Goal: Find specific page/section: Find specific page/section

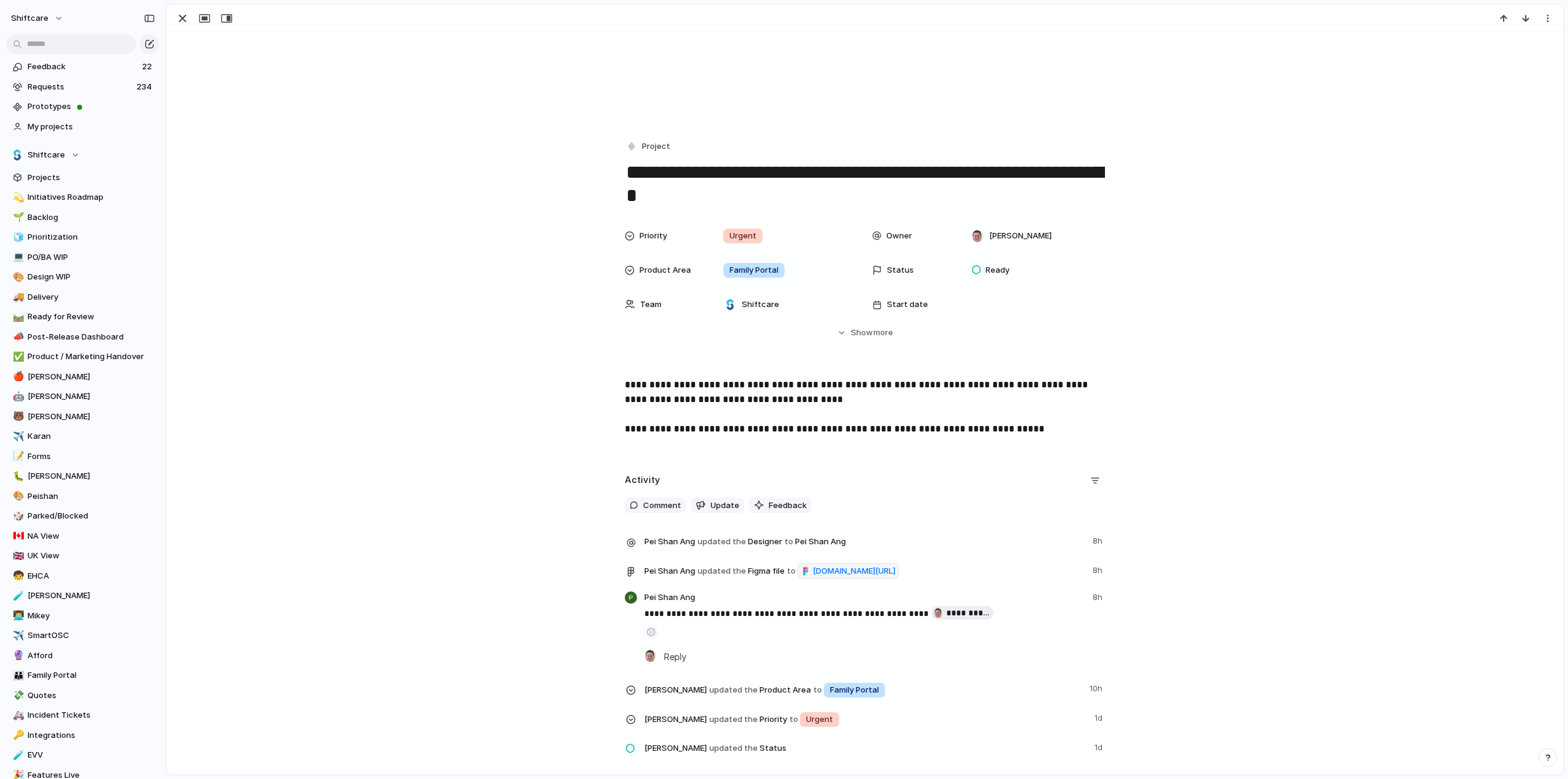
scroll to position [122, 0]
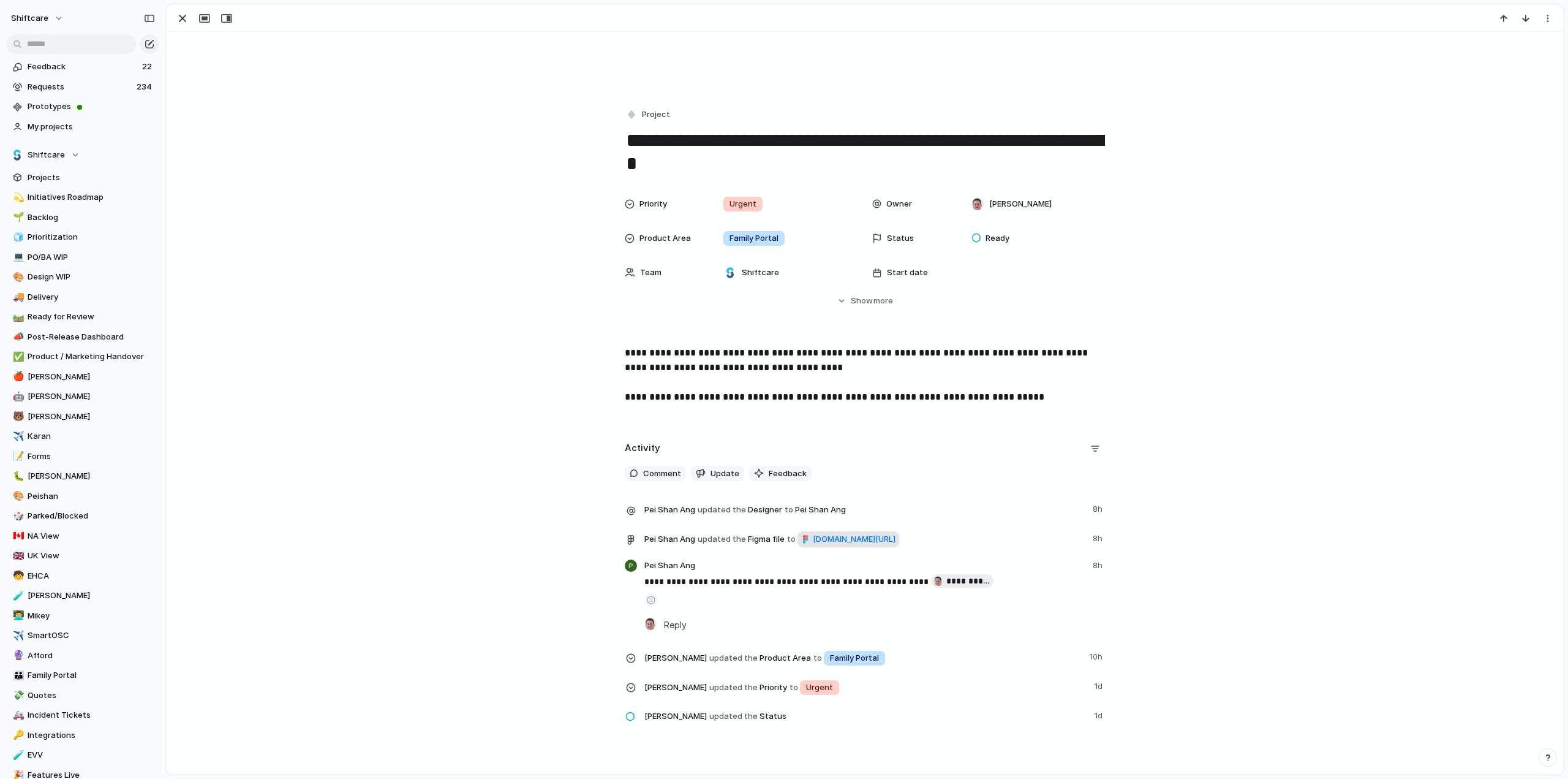
click at [813, 545] on span "figma.com/design/UmCh9wdca8XdPZMYFkMS4f/ShiftCare-Family-Portal?node-id=32939-8…" at bounding box center [855, 539] width 83 height 13
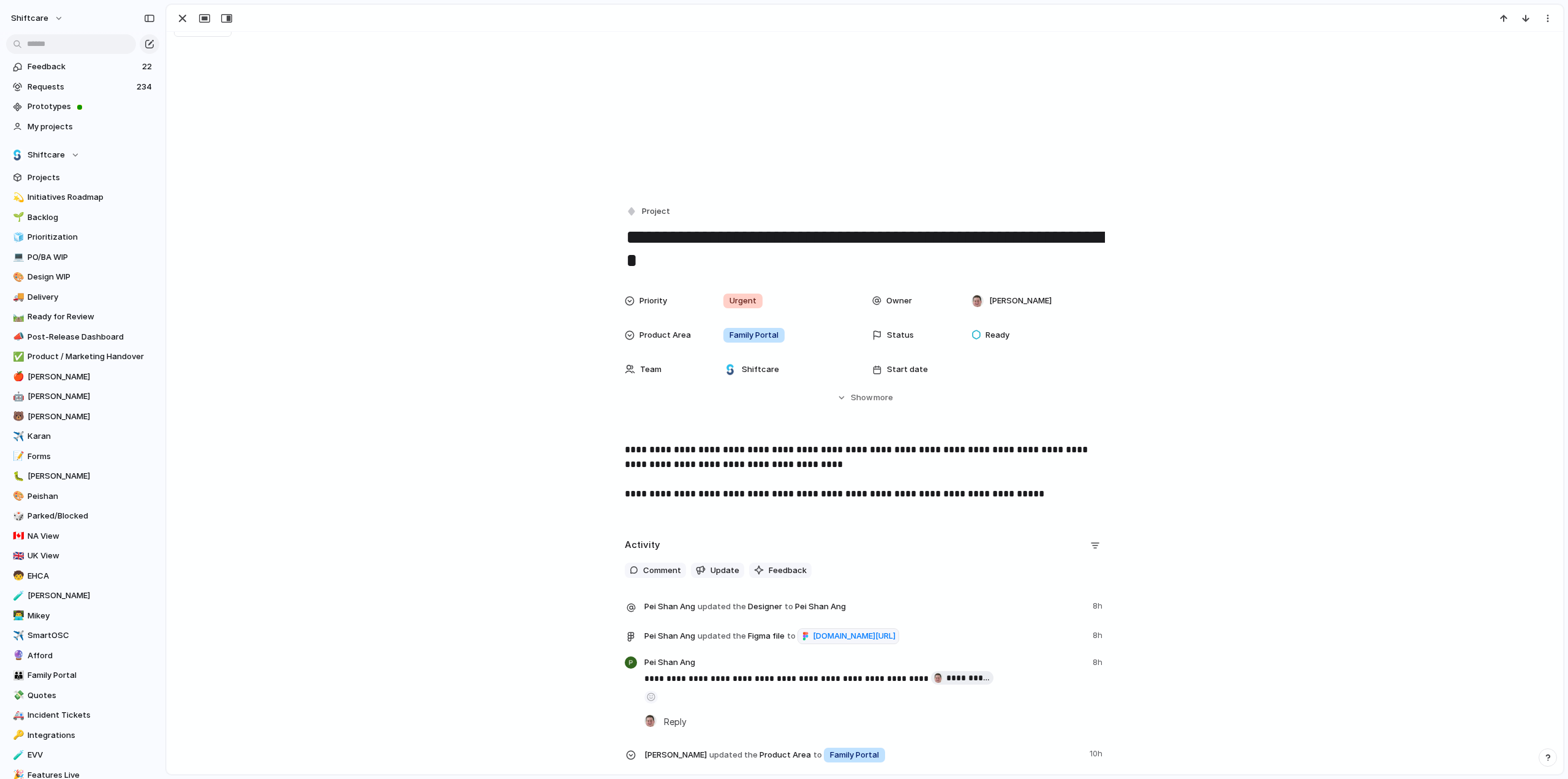
scroll to position [0, 0]
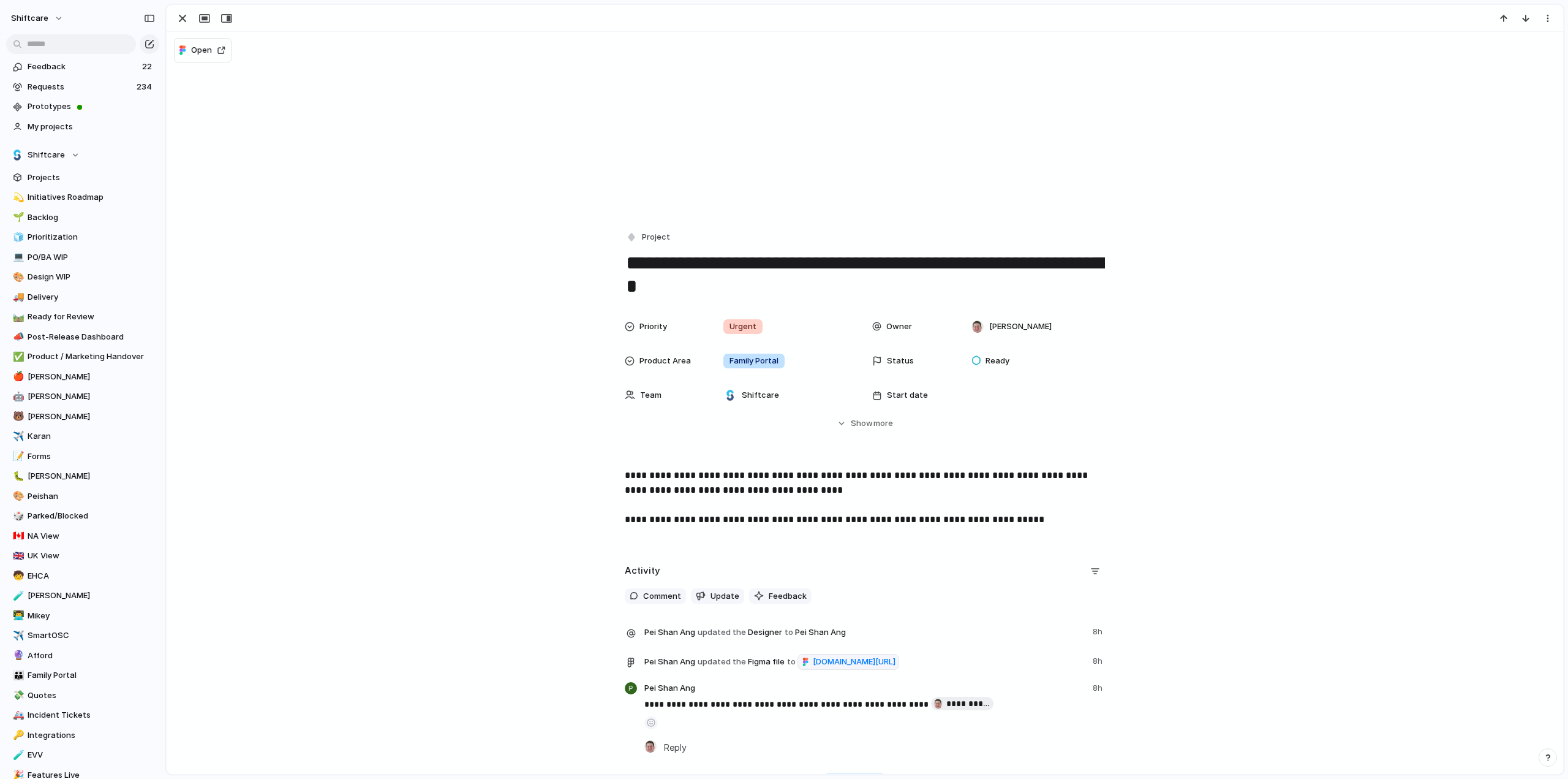
drag, startPoint x: 897, startPoint y: 423, endPoint x: 877, endPoint y: 421, distance: 20.1
click at [897, 423] on button "Hide Show more" at bounding box center [865, 423] width 481 height 22
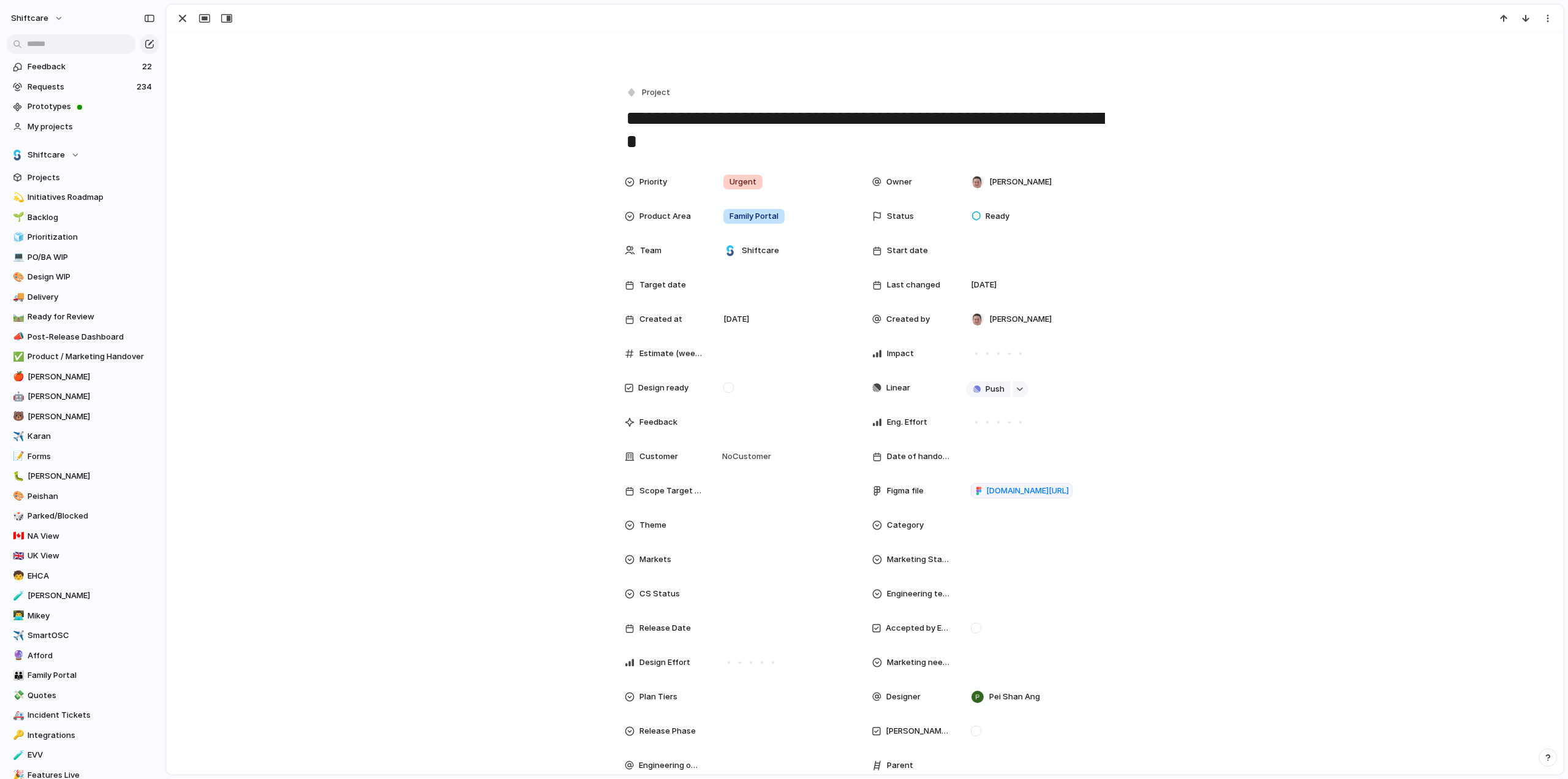
scroll to position [184, 0]
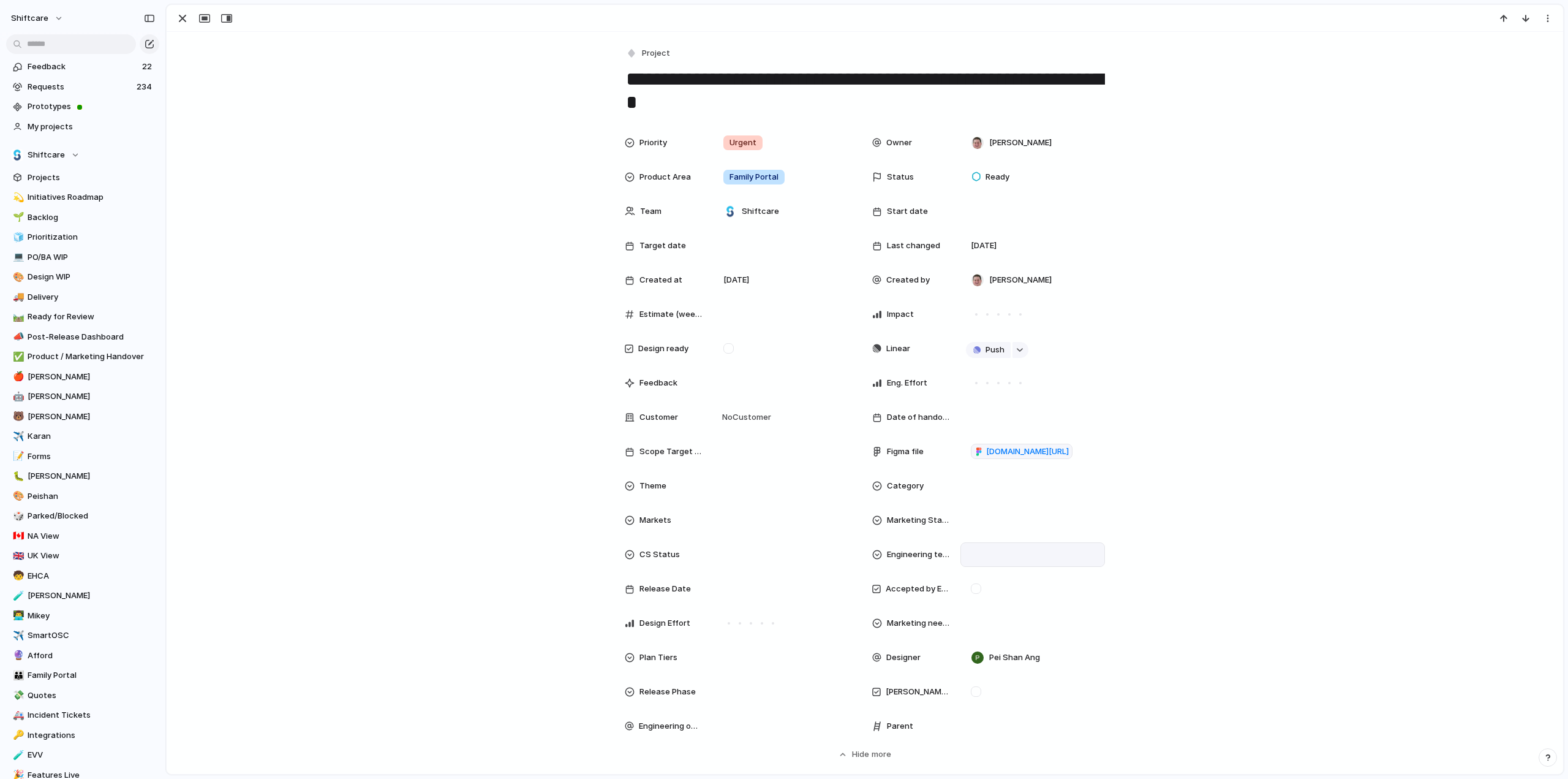
click at [981, 551] on div at bounding box center [1033, 555] width 134 height 13
click at [981, 551] on div "Integration Feature FireFighter Foundation" at bounding box center [784, 390] width 1568 height 779
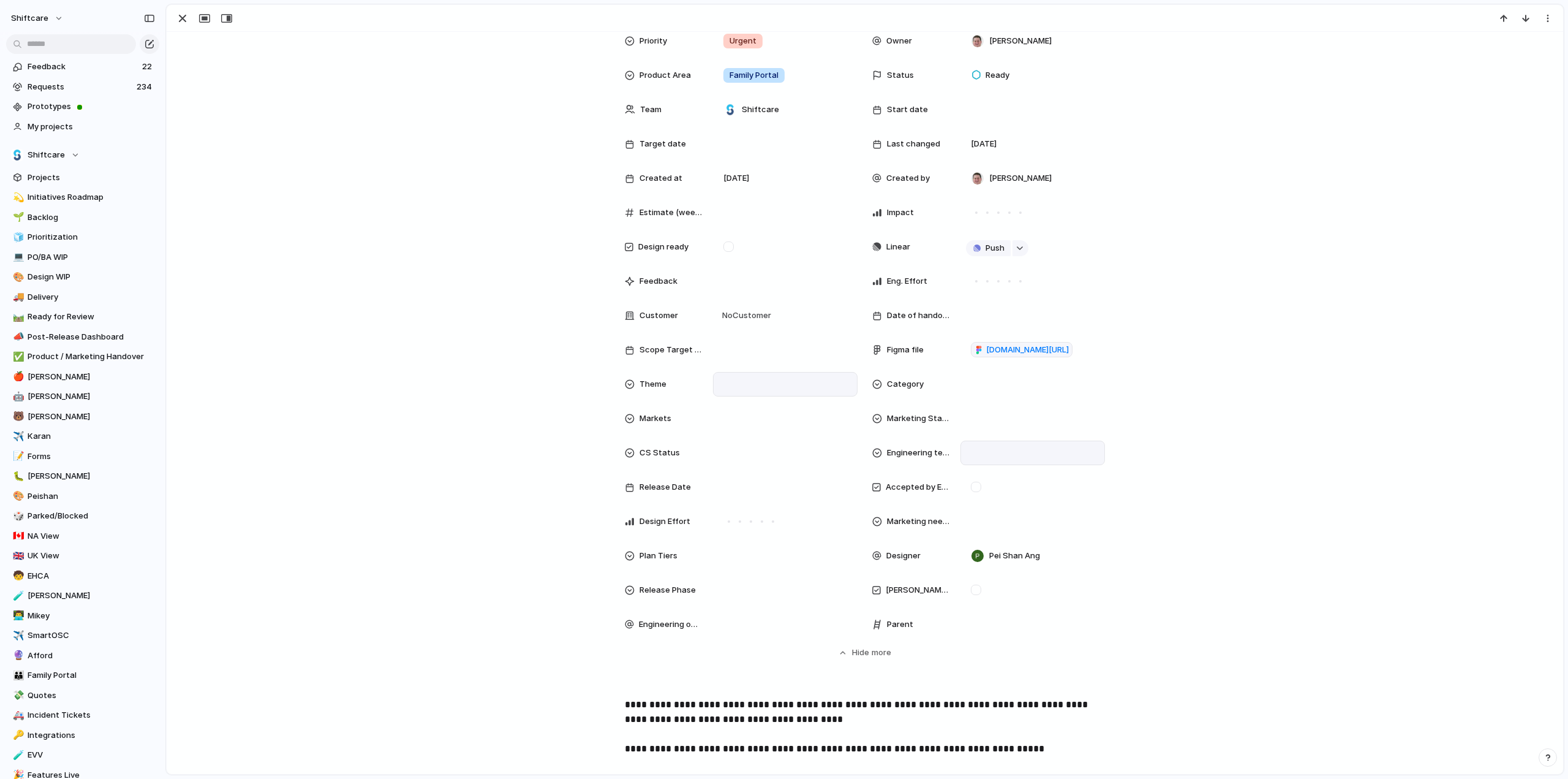
scroll to position [307, 0]
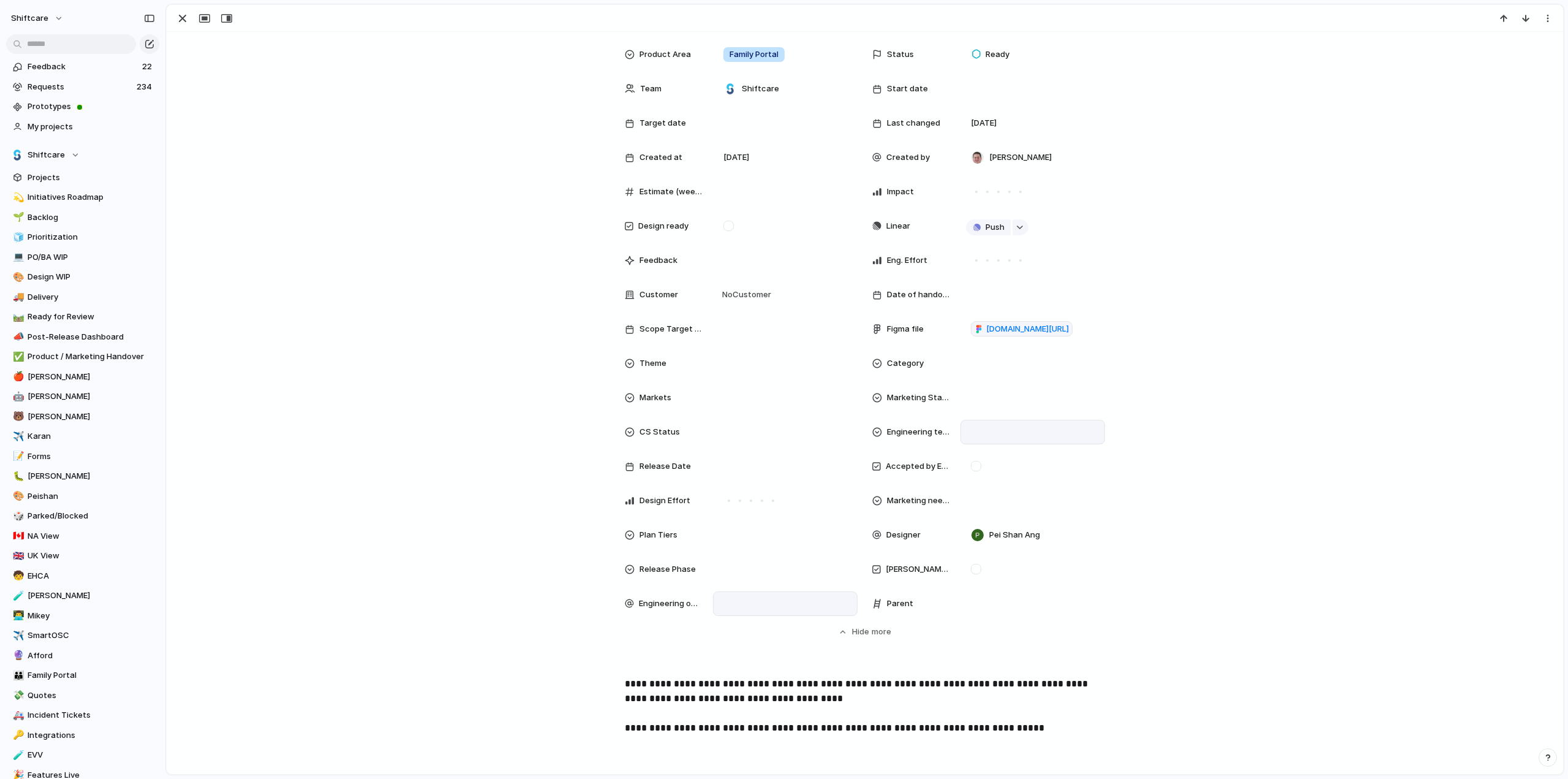
click at [732, 594] on div at bounding box center [785, 603] width 144 height 24
type input "***"
click at [728, 646] on div at bounding box center [726, 646] width 21 height 21
click at [406, 517] on div "*** Suyog KC" at bounding box center [784, 390] width 1568 height 779
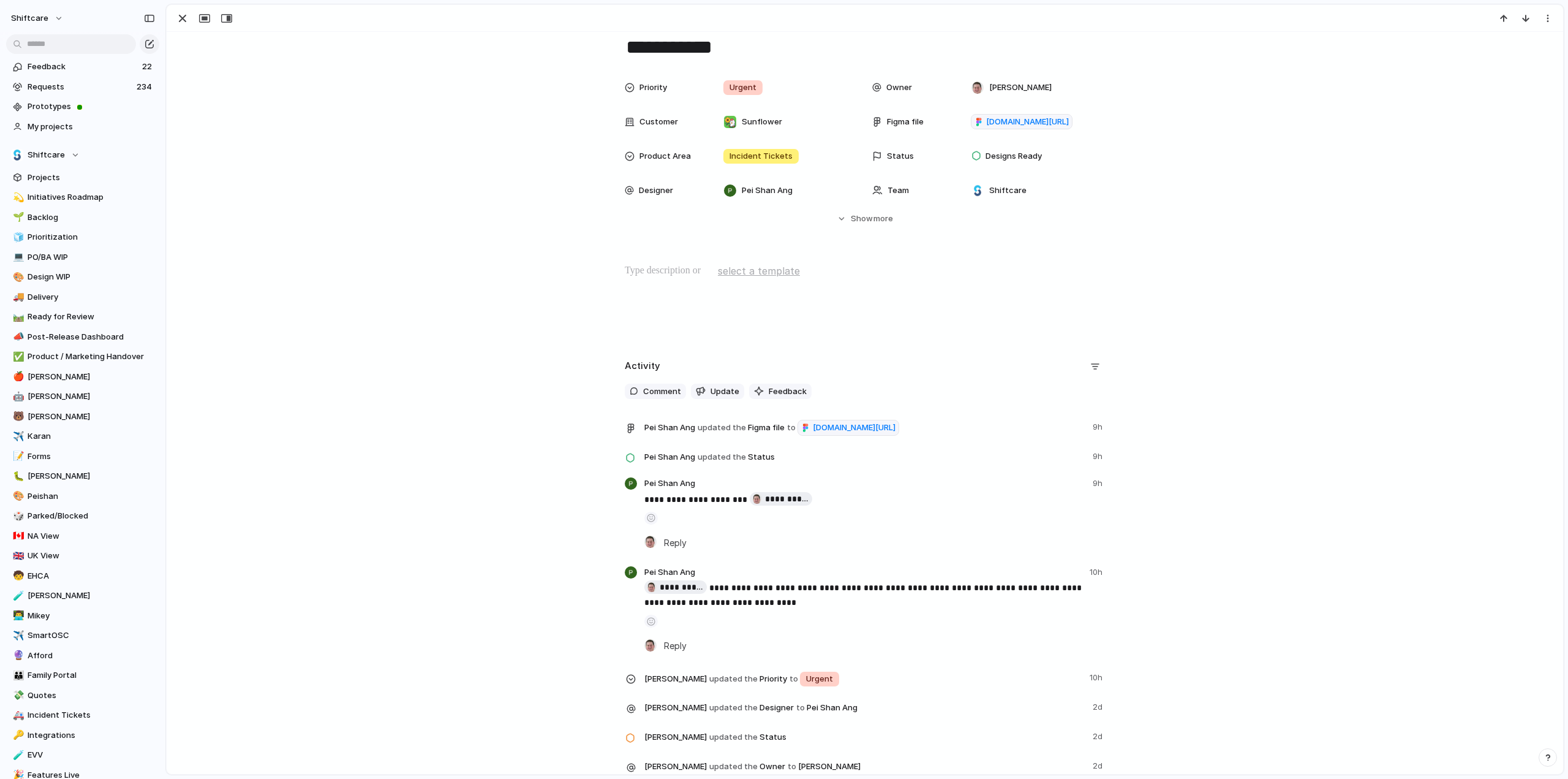
scroll to position [367, 0]
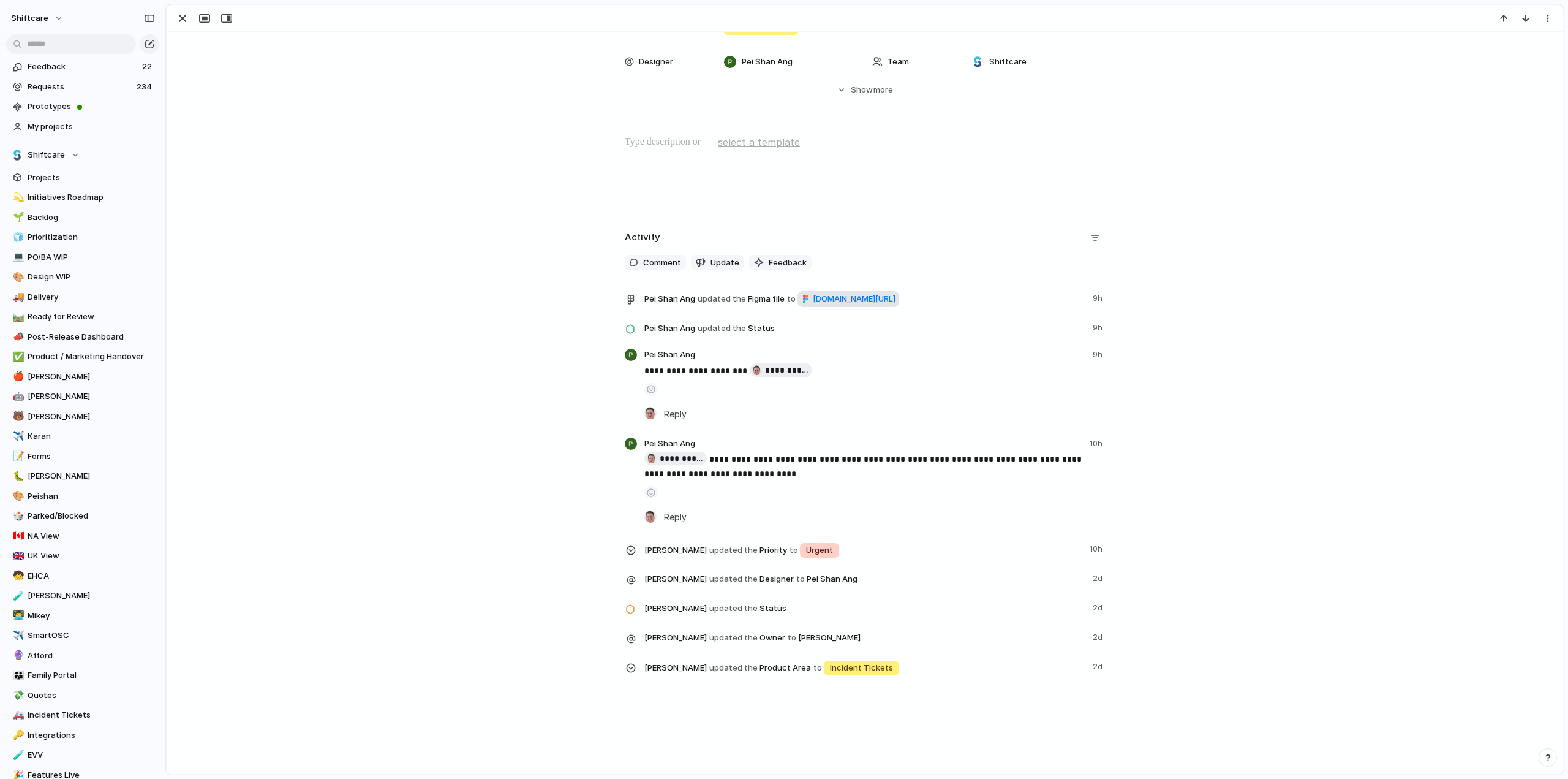
click at [813, 305] on span "figma.com/design/HvSpMRe8XbT6jFMW52o9pm/Incidents-V2?node-id=4568-17727&t=PL445…" at bounding box center [855, 299] width 83 height 13
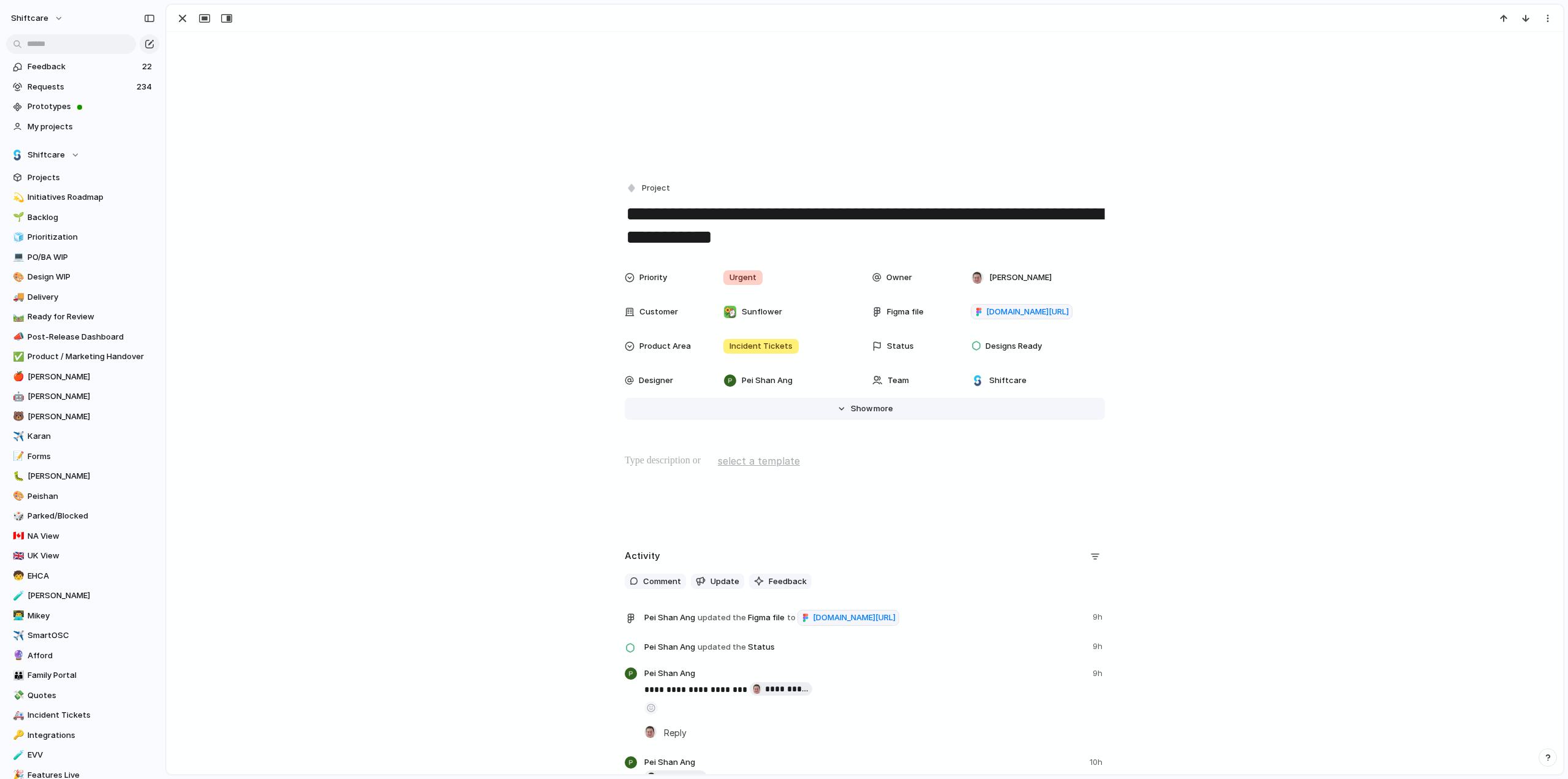
scroll to position [0, 0]
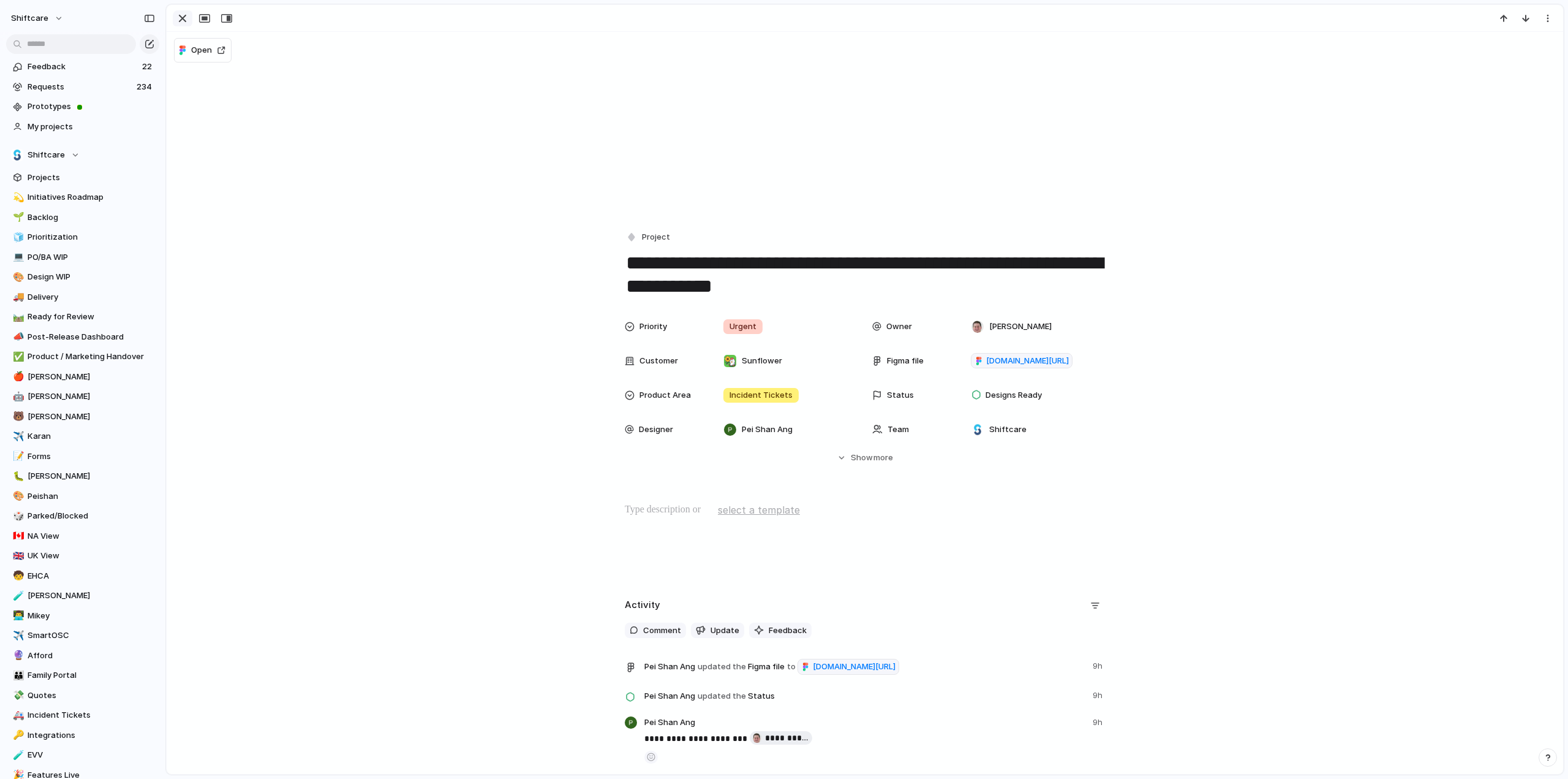
click at [182, 23] on div "button" at bounding box center [182, 17] width 14 height 14
click at [834, 461] on button "Hide Show more" at bounding box center [865, 458] width 481 height 22
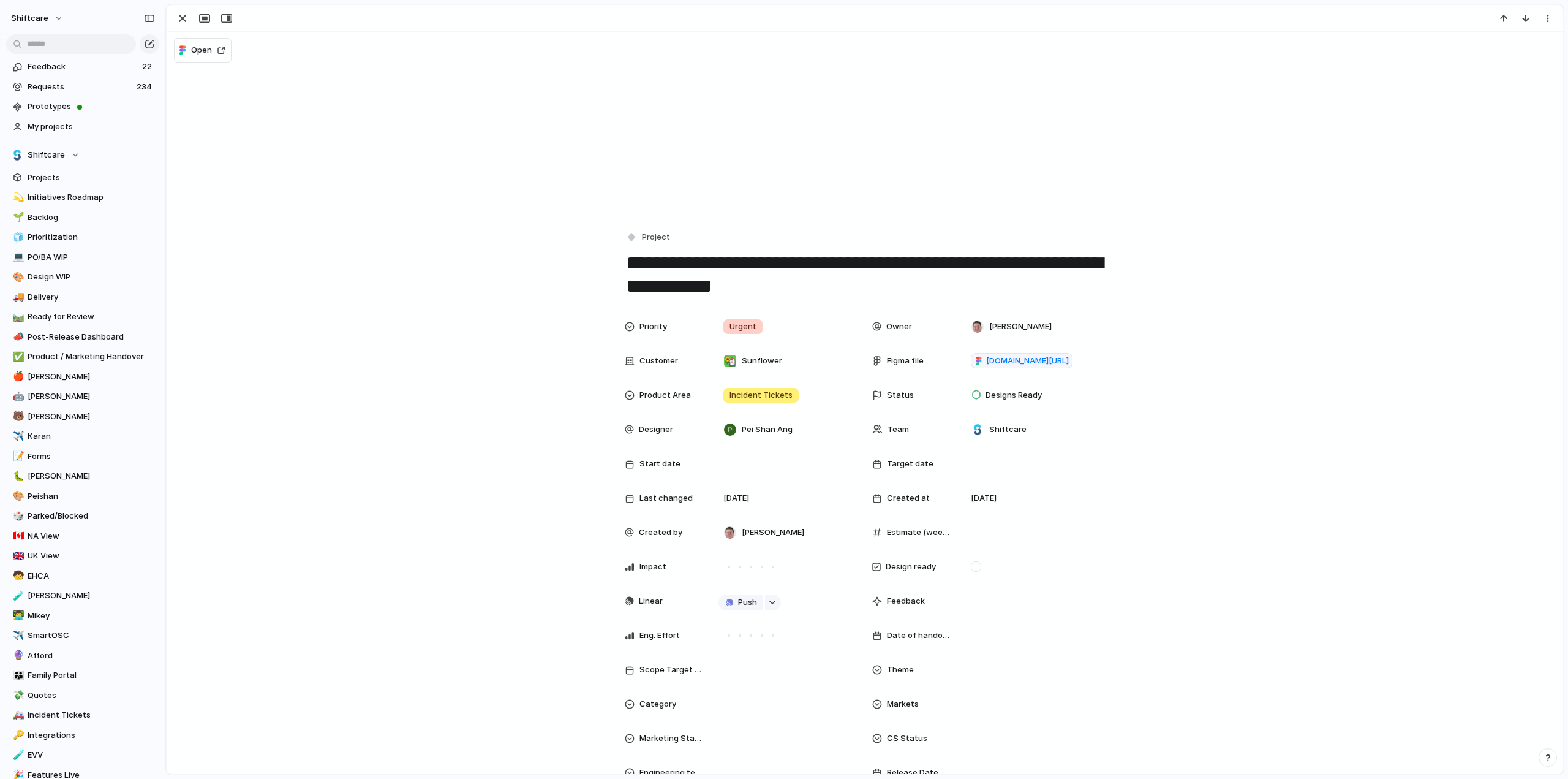
scroll to position [245, 0]
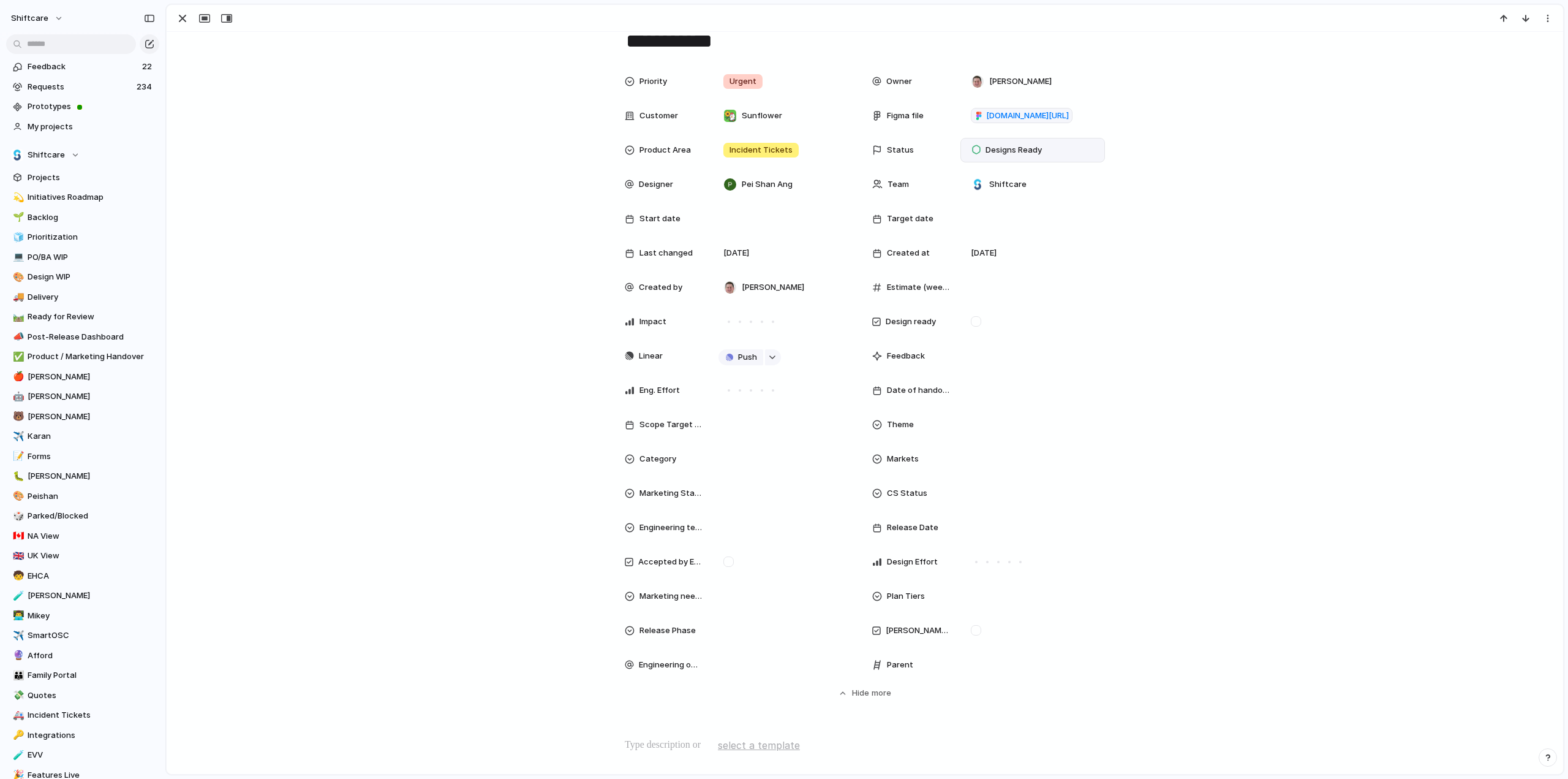
click at [985, 149] on span "Designs Ready" at bounding box center [1013, 150] width 57 height 13
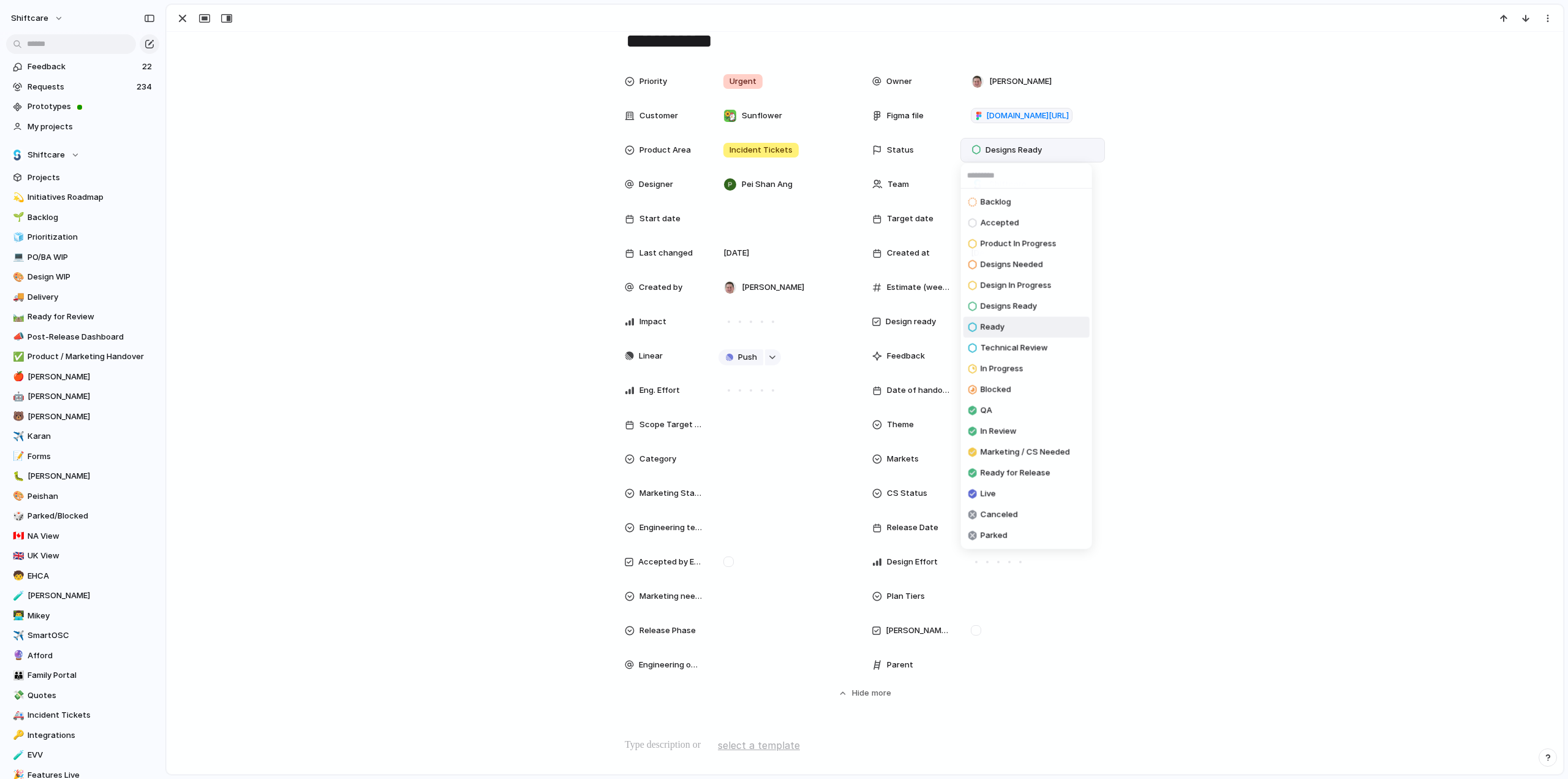
click at [996, 331] on span "Ready" at bounding box center [992, 327] width 24 height 13
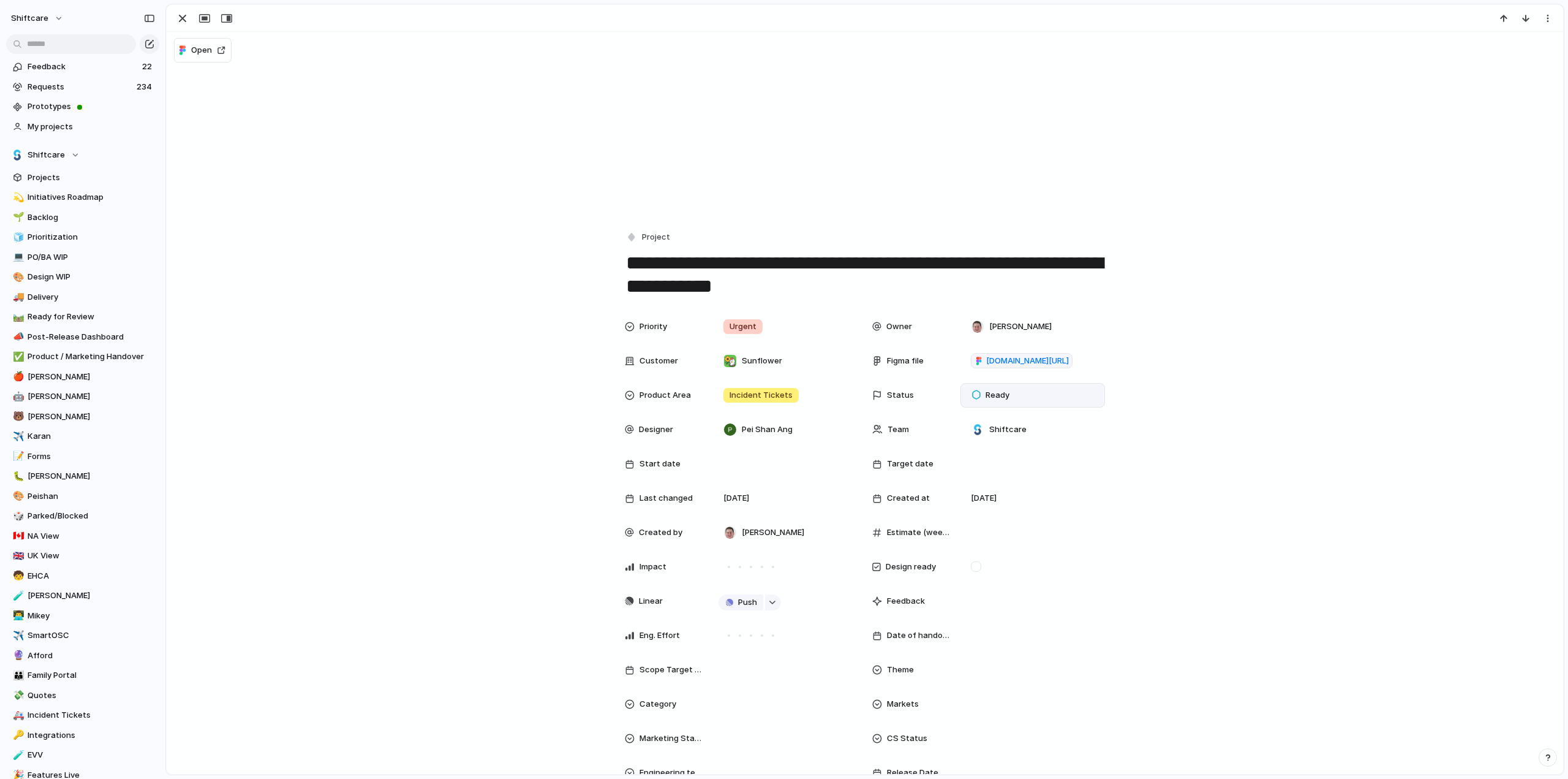
scroll to position [429, 0]
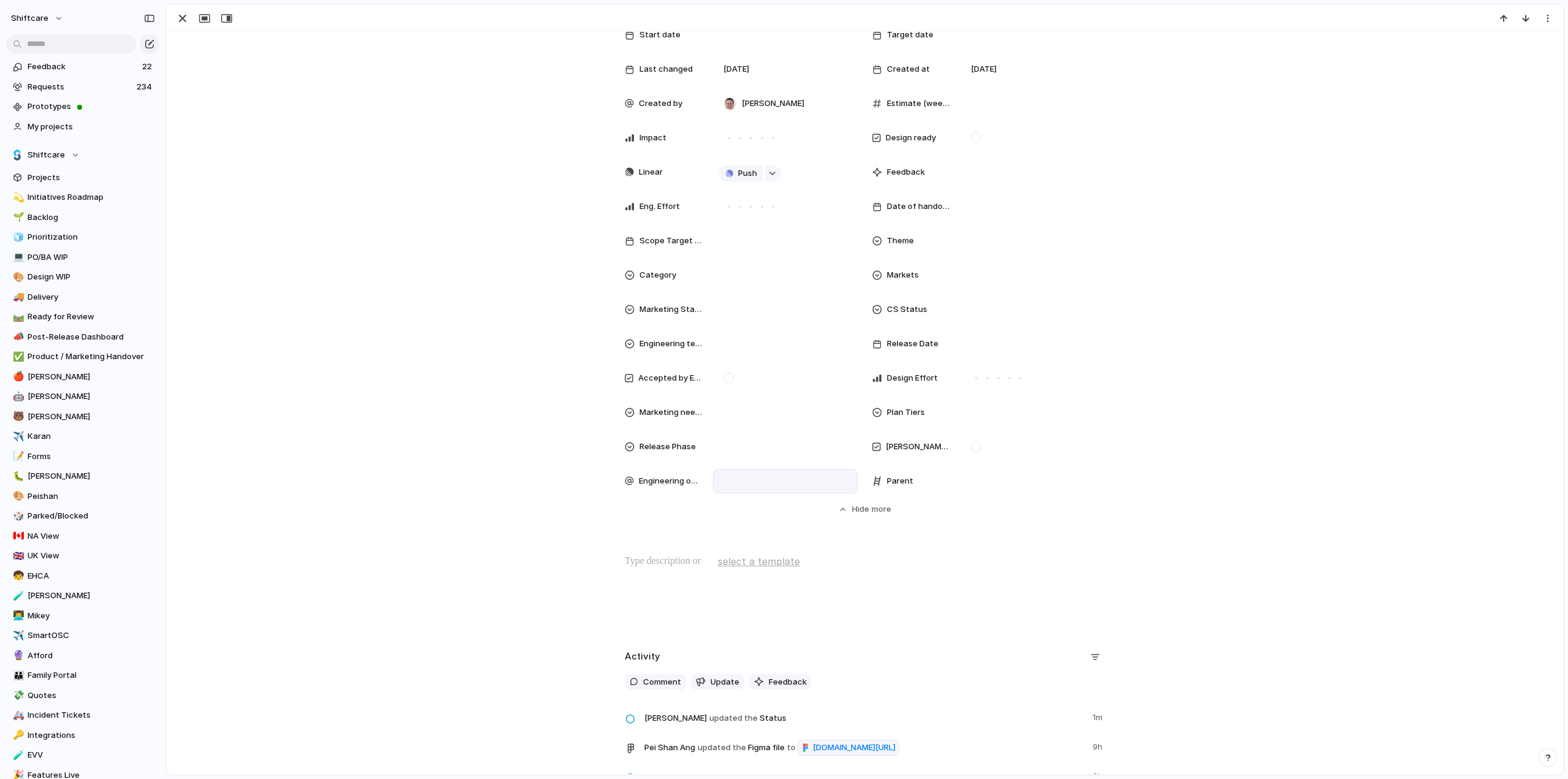
click at [724, 477] on div at bounding box center [784, 481] width 134 height 13
type input "***"
click at [728, 524] on div at bounding box center [726, 523] width 21 height 21
click at [379, 417] on div "*** Suyog KC" at bounding box center [784, 390] width 1568 height 779
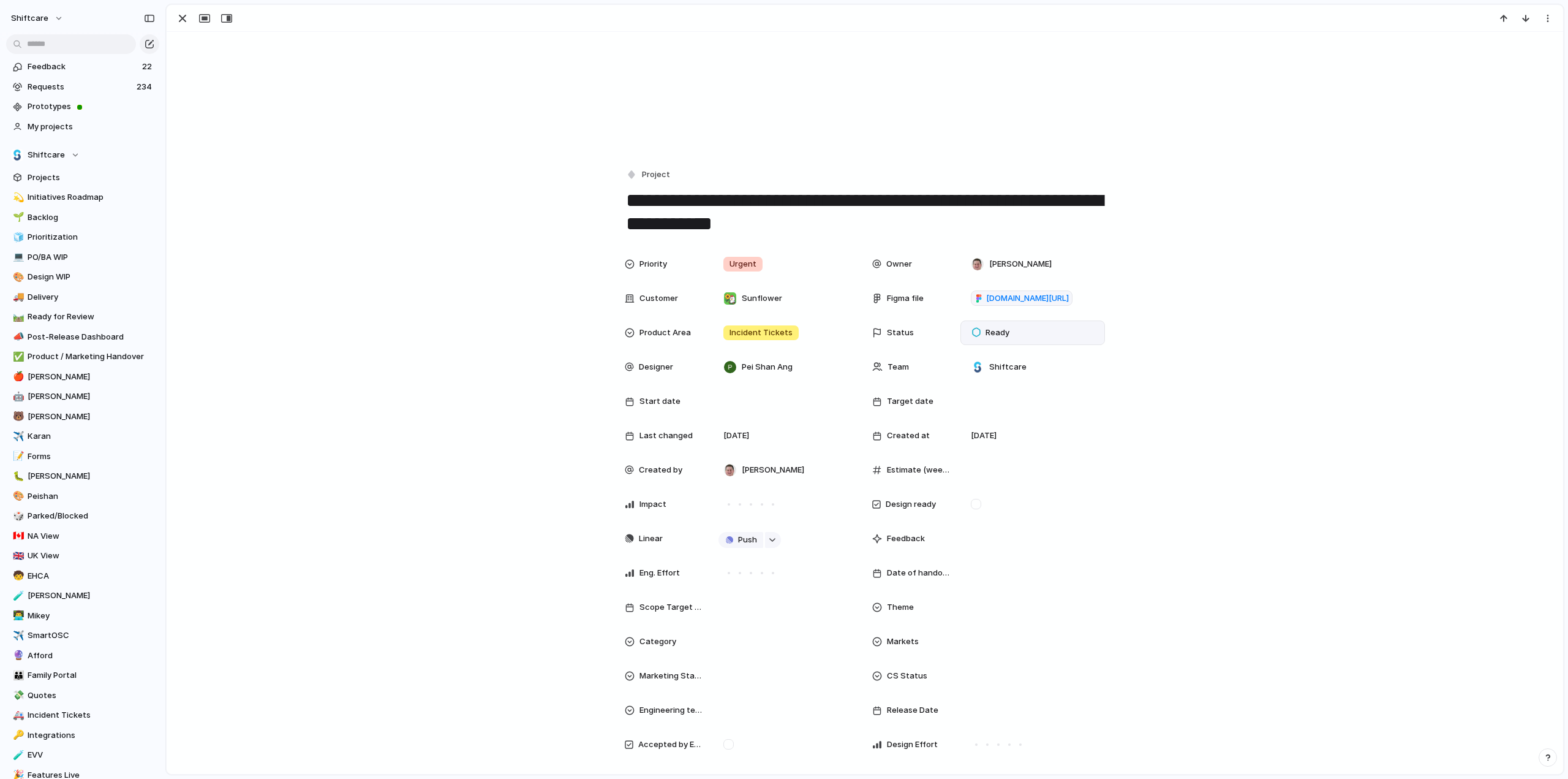
scroll to position [62, 0]
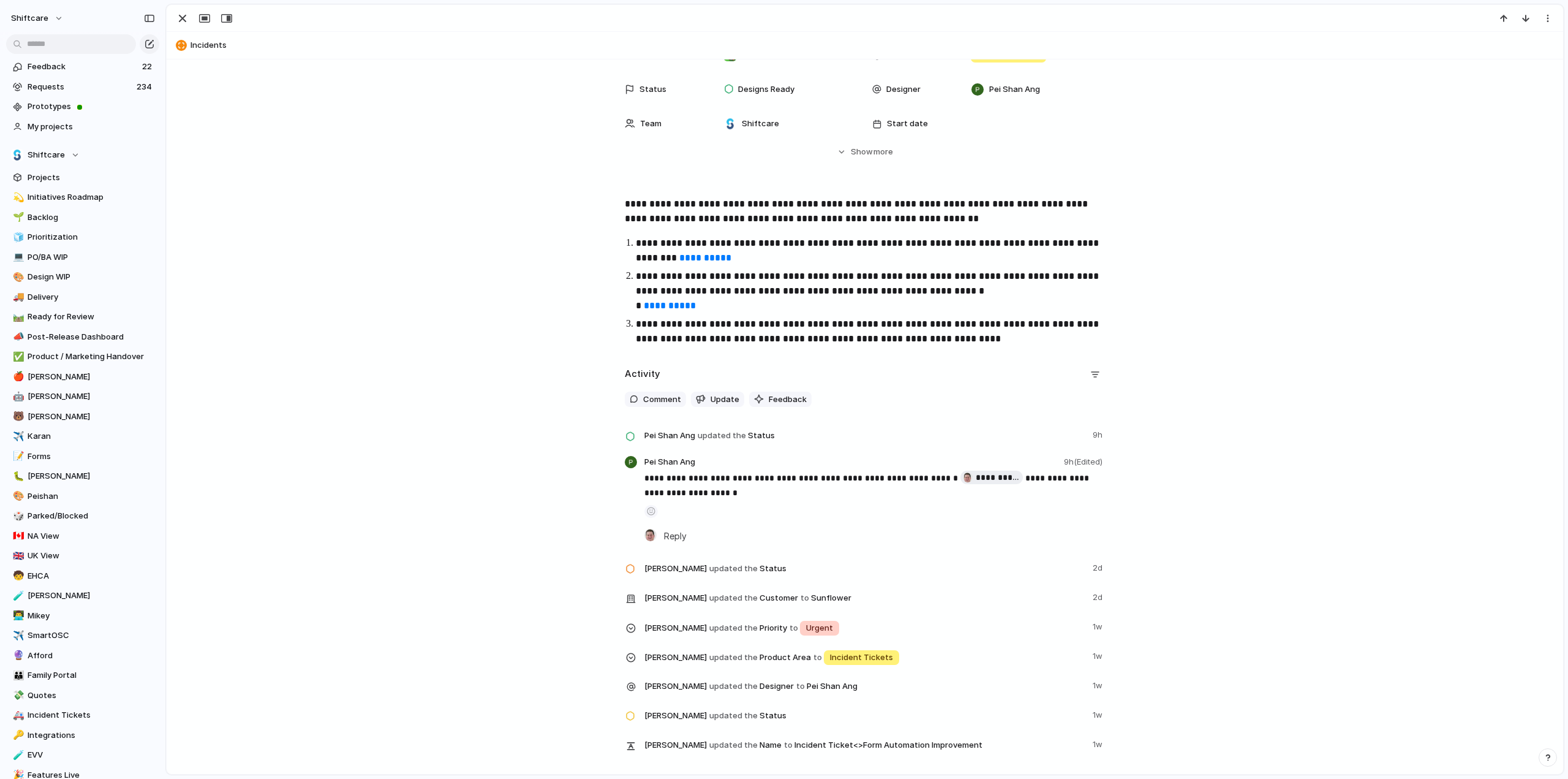
scroll to position [82, 0]
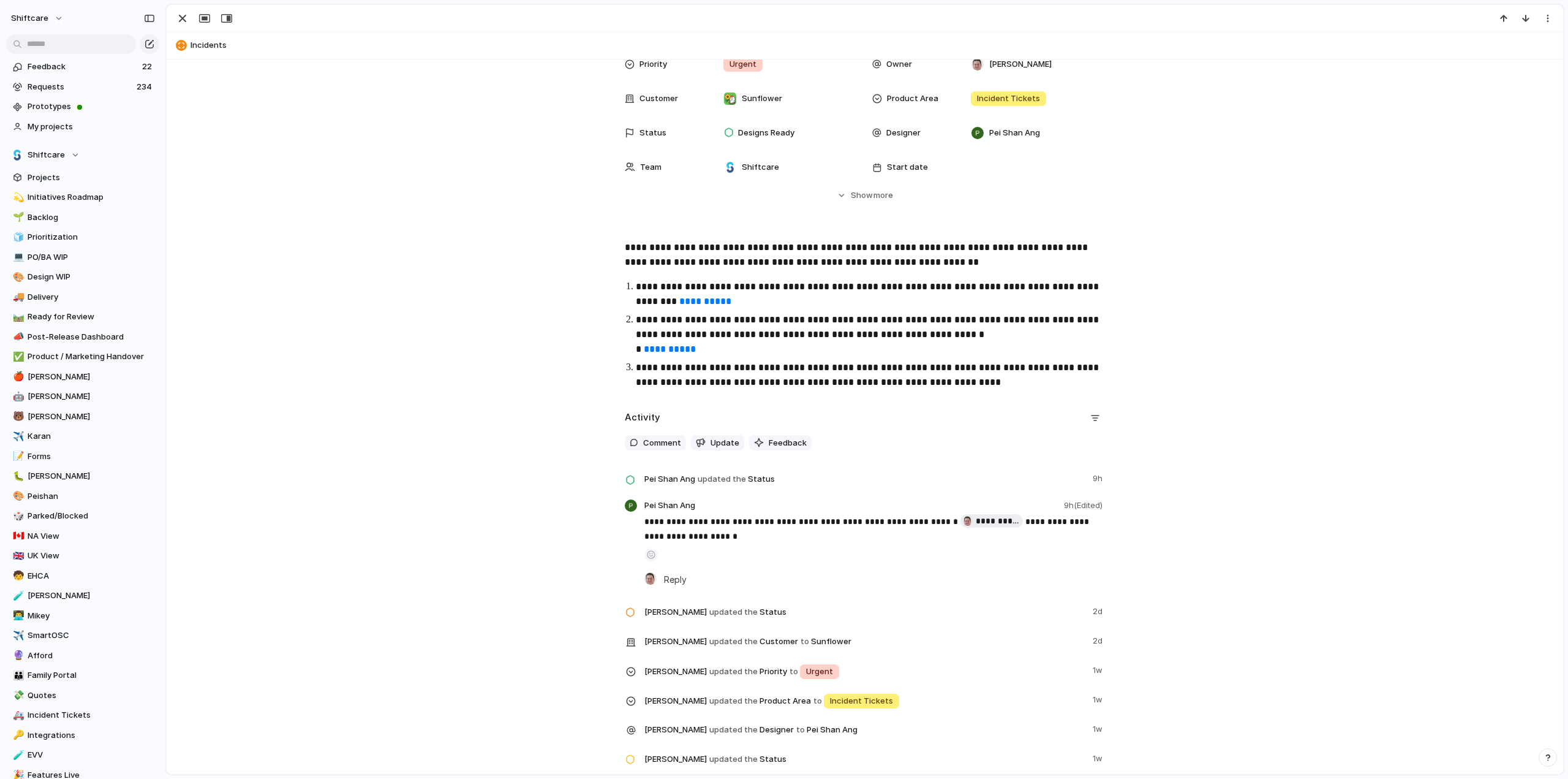
click at [680, 305] on link "**********" at bounding box center [706, 301] width 52 height 10
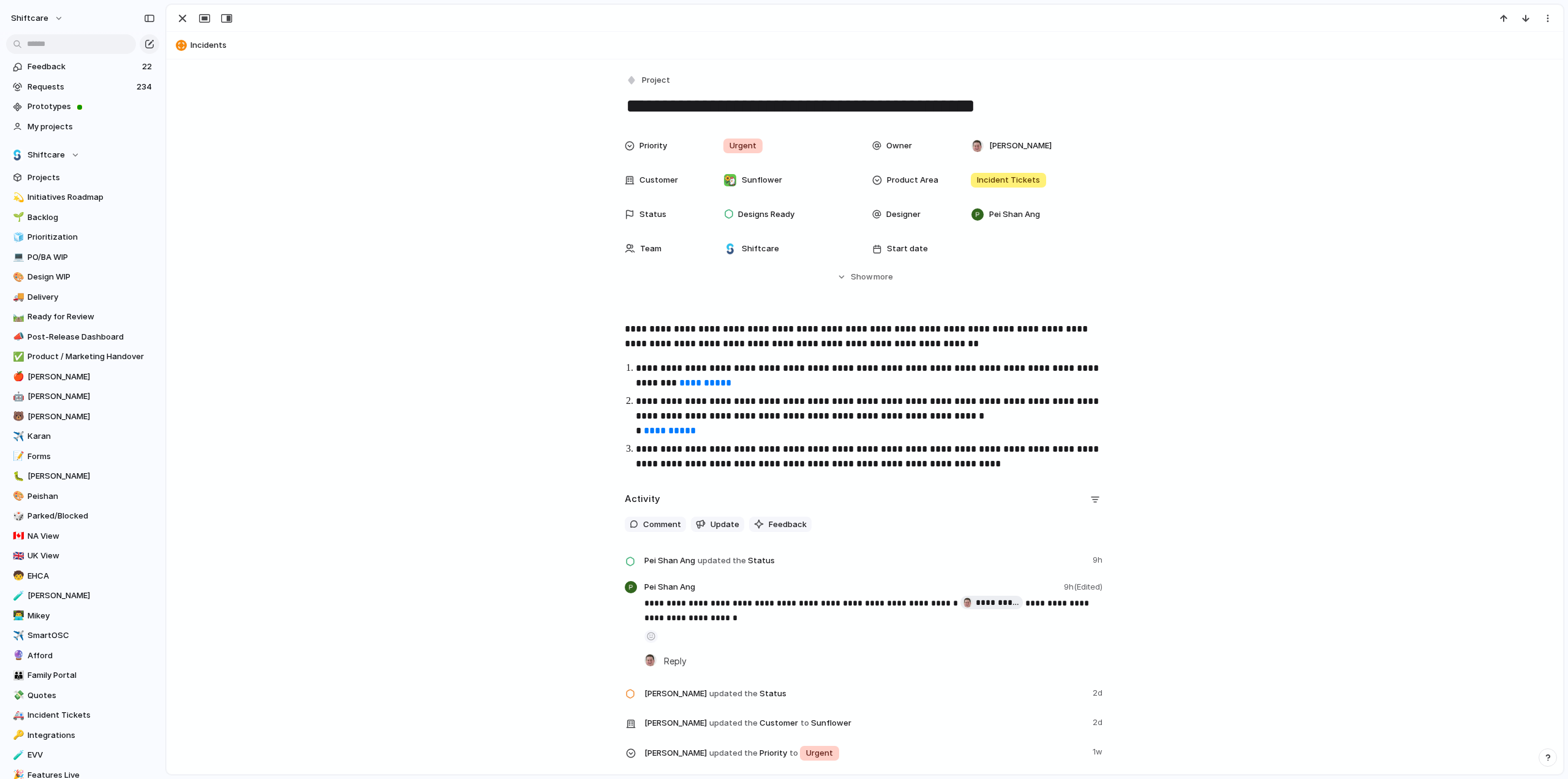
click at [655, 430] on link "**********" at bounding box center [670, 431] width 52 height 10
click at [182, 18] on div "button" at bounding box center [182, 17] width 14 height 14
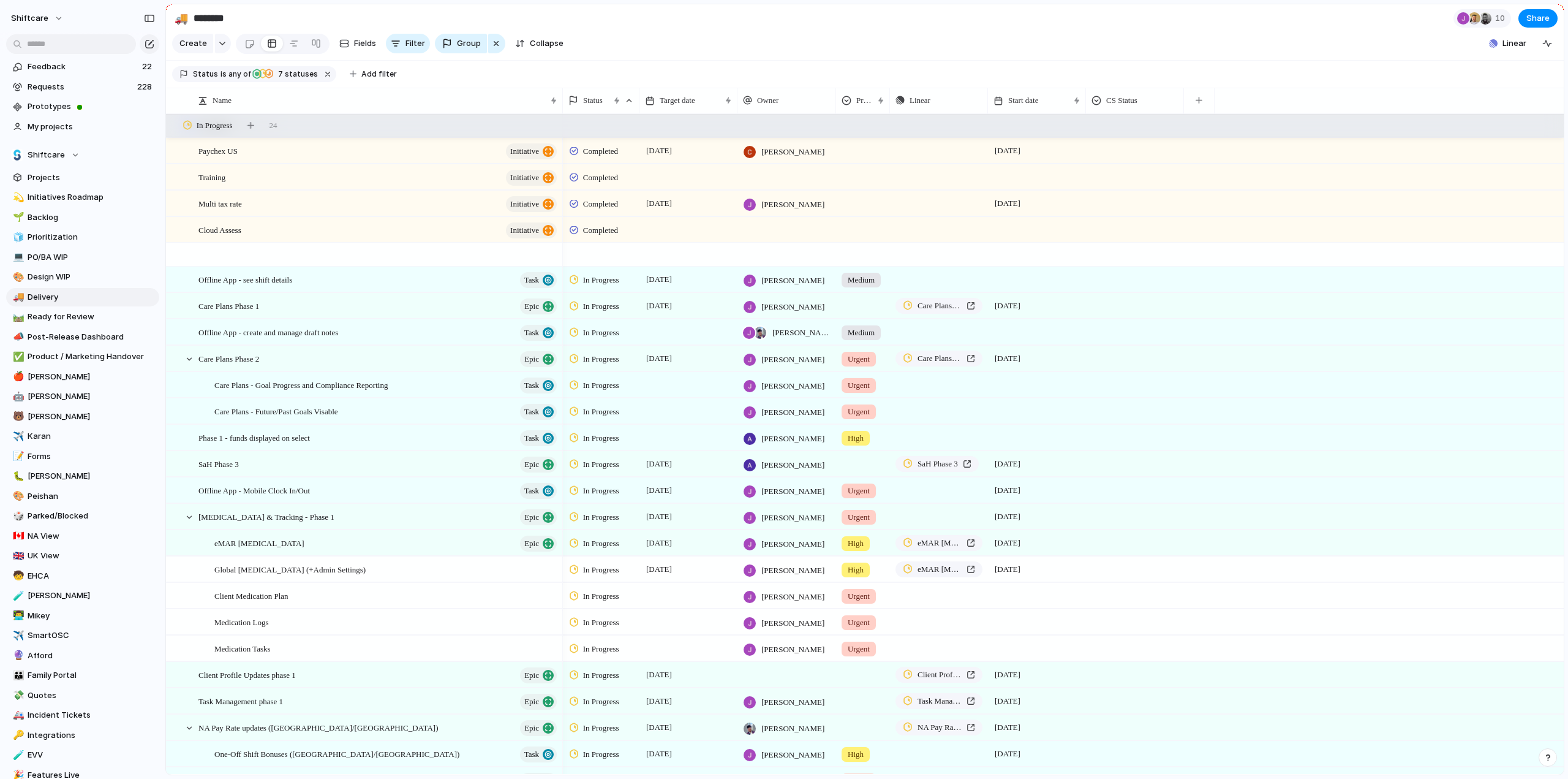
scroll to position [184, 0]
